Goal: Ask a question

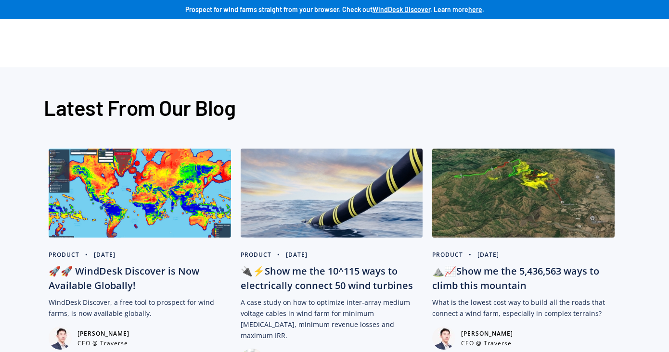
scroll to position [2340, 0]
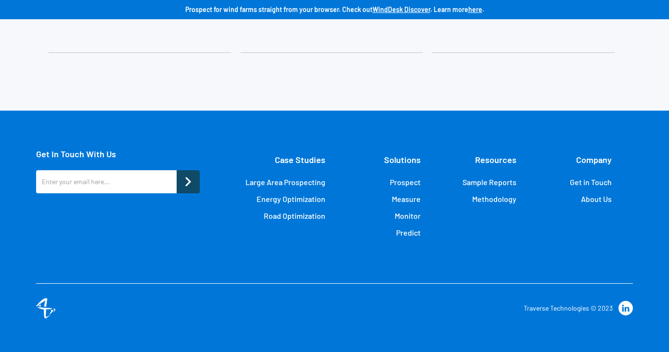
click at [593, 181] on link "Get in Touch" at bounding box center [591, 183] width 42 height 10
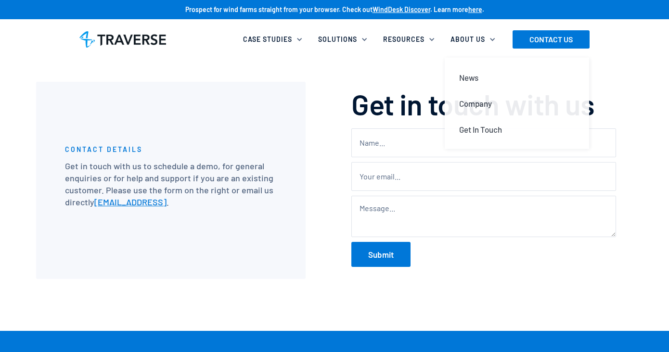
click at [482, 37] on div "About Us" at bounding box center [468, 40] width 35 height 10
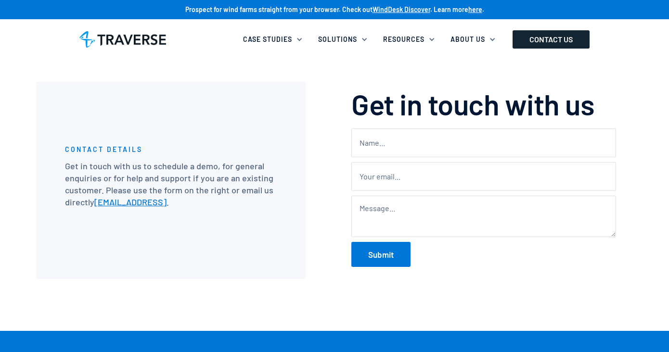
click at [553, 37] on link "CONTACT US" at bounding box center [551, 39] width 77 height 18
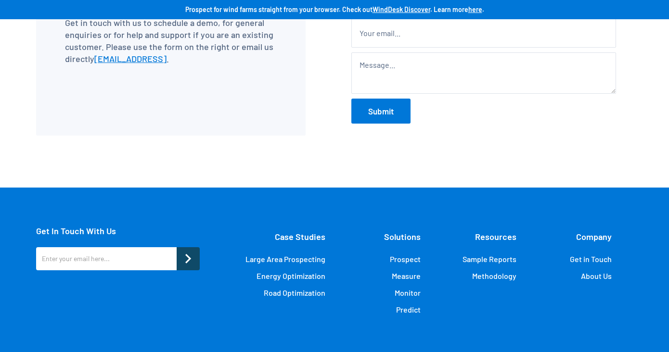
scroll to position [221, 0]
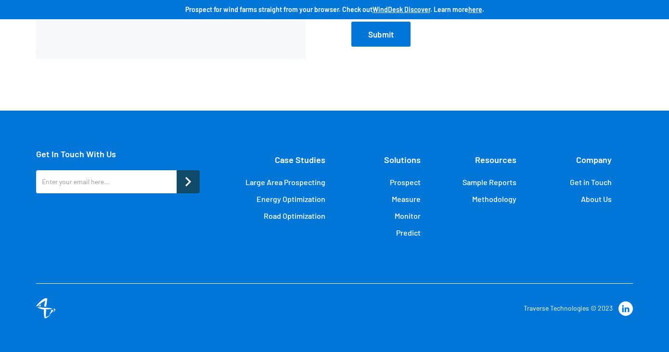
click at [485, 186] on link "Sample Reports" at bounding box center [490, 183] width 54 height 10
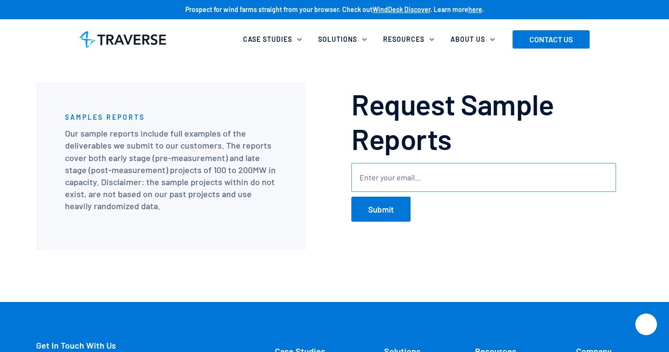
click at [403, 184] on input "sampleReportsRequest" at bounding box center [483, 177] width 265 height 29
type input "hang.dal@wwf.org.mm"
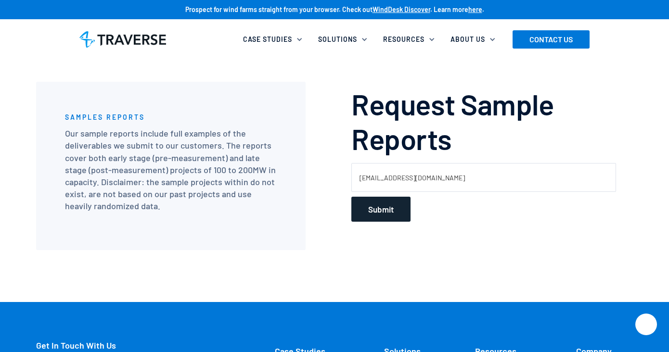
click at [391, 214] on input "Submit" at bounding box center [380, 209] width 59 height 25
type input "Please wait..."
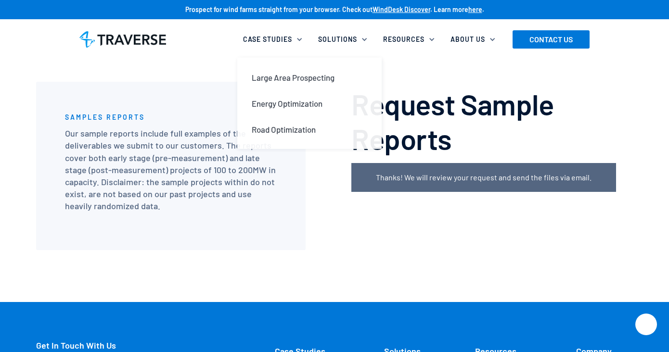
click at [285, 40] on div "Case Studies" at bounding box center [267, 40] width 49 height 10
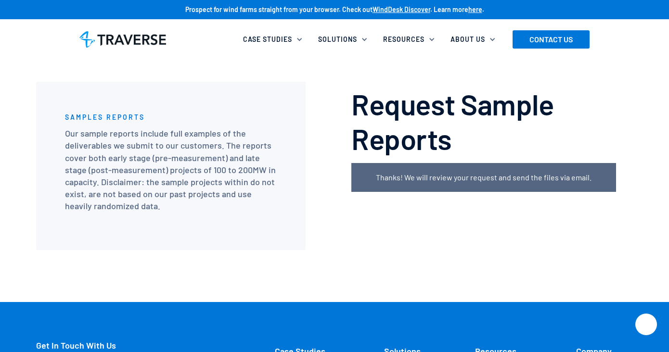
click at [294, 40] on div "Case Studies" at bounding box center [274, 39] width 75 height 21
click at [546, 40] on link "CONTACT US" at bounding box center [551, 39] width 77 height 18
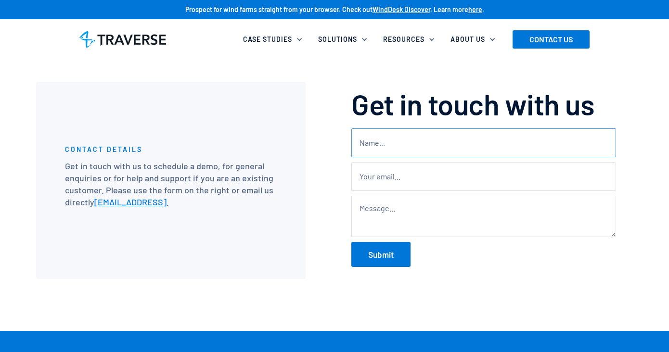
click at [442, 145] on input "Contact" at bounding box center [483, 143] width 265 height 29
type input "Hang Dal"
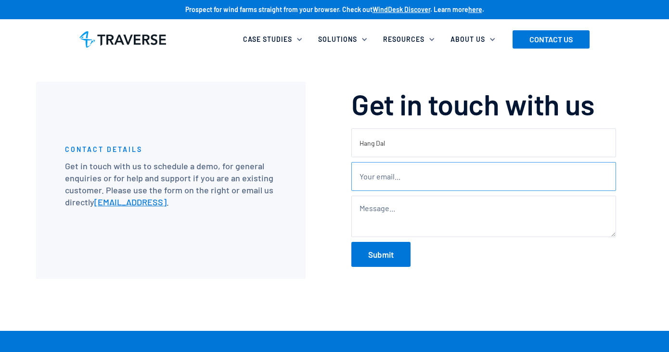
click at [417, 178] on input "Contact" at bounding box center [483, 176] width 265 height 29
type input "[EMAIL_ADDRESS][DOMAIN_NAME]"
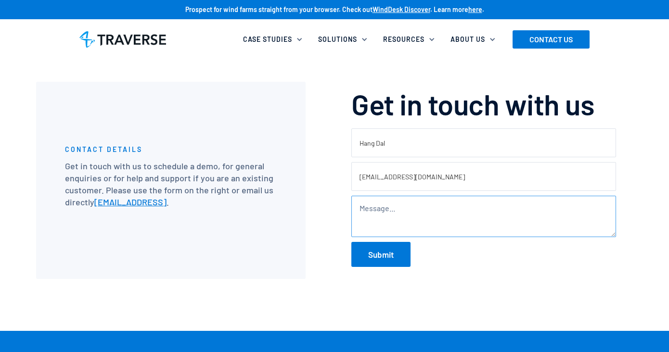
click at [412, 210] on textarea "Contact" at bounding box center [483, 216] width 265 height 41
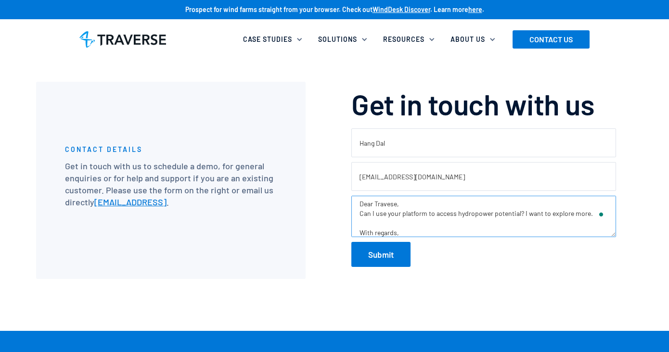
scroll to position [13, 0]
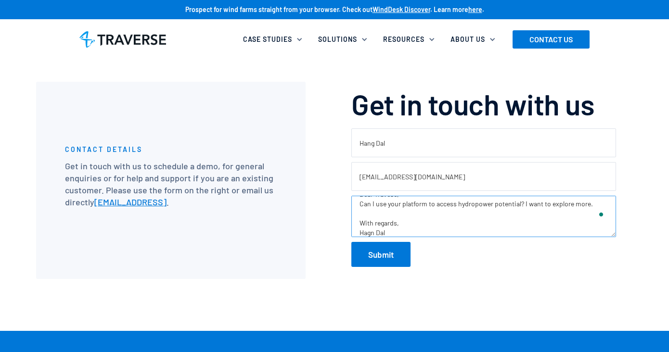
click at [377, 212] on textarea "Dear Travese, Can I use your platform to access hydropower potential? I want to…" at bounding box center [483, 216] width 265 height 41
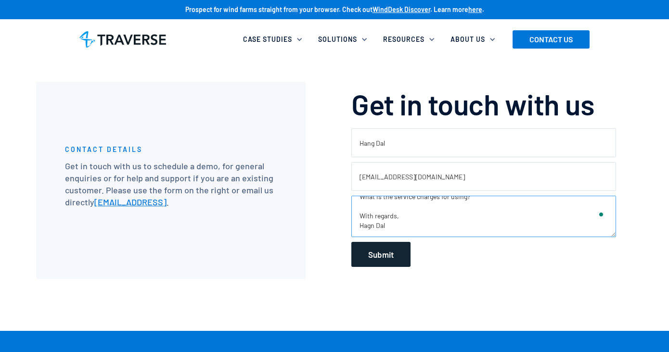
type textarea "Dear Travese, Can I use your platform to access hydropower potential? I want to…"
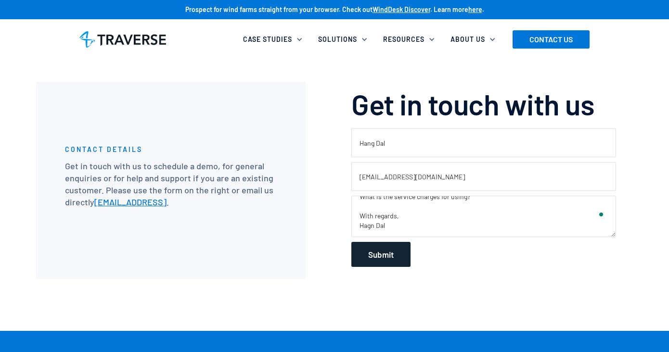
click at [390, 250] on input "Submit" at bounding box center [380, 254] width 59 height 25
type input "Please wait..."
